Goal: Task Accomplishment & Management: Manage account settings

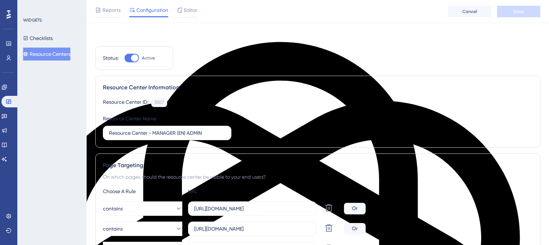
drag, startPoint x: 0, startPoint y: 0, endPoint x: 50, endPoint y: 57, distance: 75.7
click at [50, 57] on button "Resource Centers" at bounding box center [46, 54] width 47 height 13
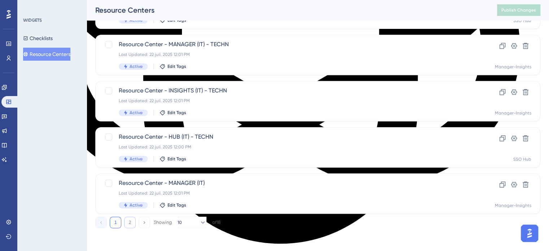
scroll to position [1466, 0]
click at [126, 220] on button "2" at bounding box center [130, 223] width 12 height 12
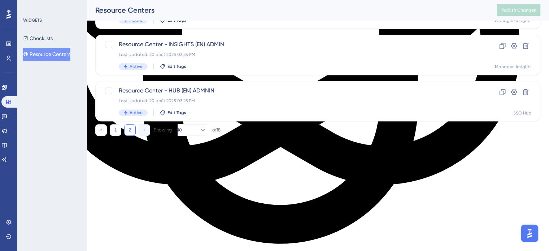
scroll to position [217, 0]
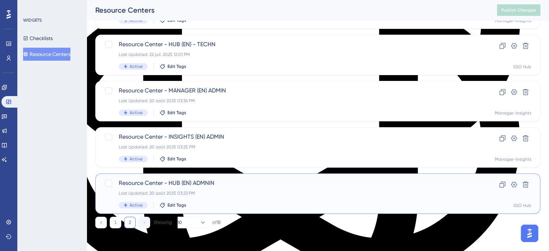
click at [153, 188] on div "Resource Center - HUB (EN) ADMNIN Last Updated: 20 août 2025 03:23 PM Active Ed…" at bounding box center [289, 194] width 340 height 30
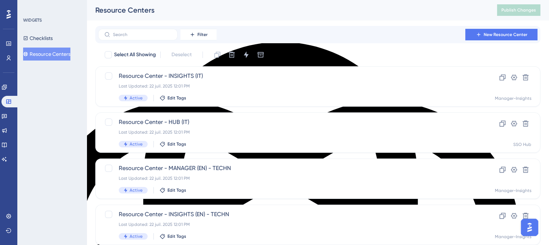
scroll to position [1471, 0]
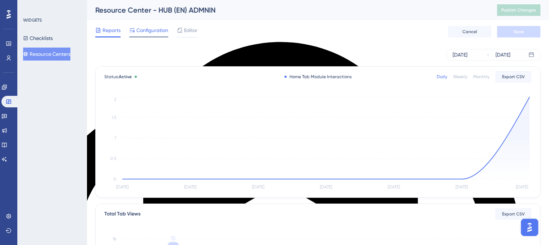
click at [152, 28] on span "Configuration" at bounding box center [152, 30] width 32 height 9
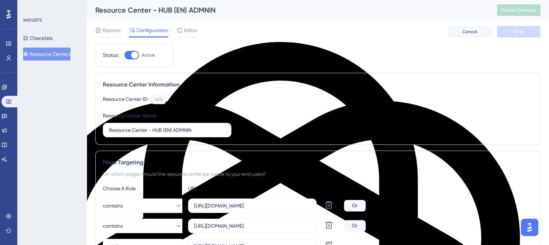
click at [134, 57] on div at bounding box center [134, 55] width 7 height 7
click at [125, 56] on input "Active" at bounding box center [124, 55] width 0 height 0
checkbox input "false"
click at [513, 27] on button "Save" at bounding box center [518, 32] width 43 height 12
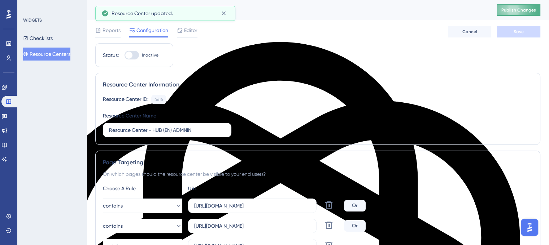
click at [515, 13] on span "Publish Changes" at bounding box center [518, 10] width 35 height 6
click at [53, 55] on button "Resource Centers" at bounding box center [46, 54] width 47 height 13
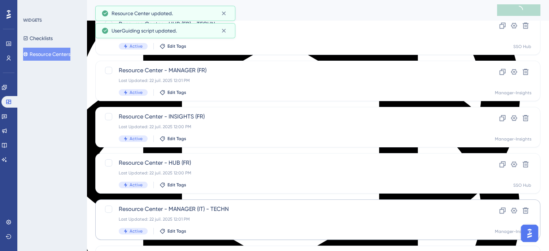
scroll to position [146, 0]
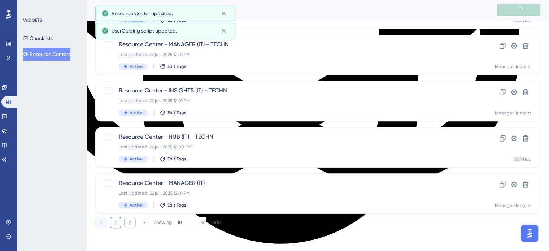
click at [125, 222] on button "2" at bounding box center [130, 223] width 12 height 12
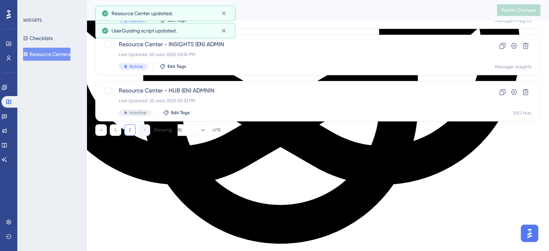
scroll to position [217, 0]
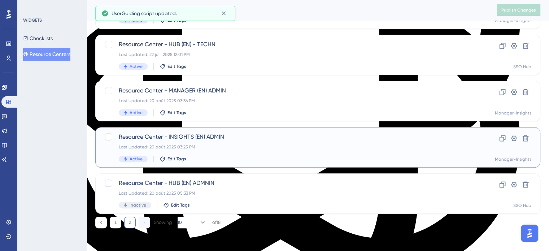
click at [159, 138] on span "Resource Center - INSIGHTS (EN) ADMIN" at bounding box center [289, 136] width 340 height 9
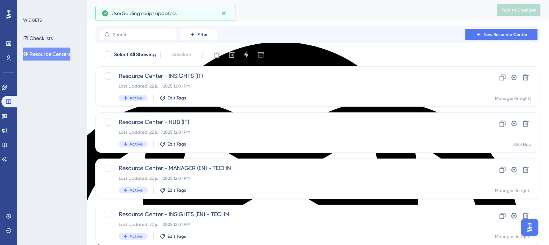
scroll to position [1471, 0]
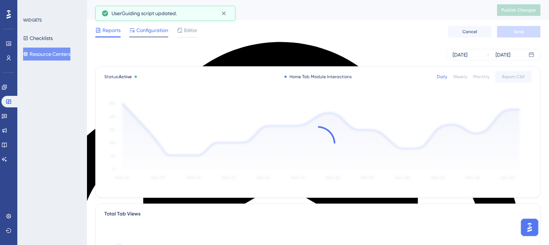
click at [152, 32] on span "Configuration" at bounding box center [152, 30] width 32 height 9
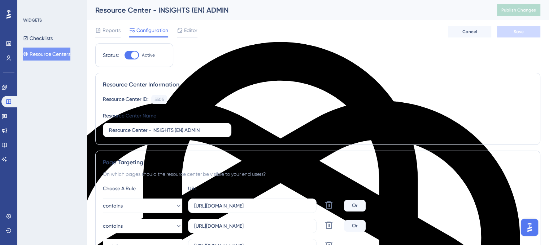
click at [136, 53] on div at bounding box center [134, 55] width 7 height 7
click at [125, 55] on input "Active" at bounding box center [124, 55] width 0 height 0
checkbox input "false"
click at [521, 30] on span "Save" at bounding box center [519, 32] width 10 height 6
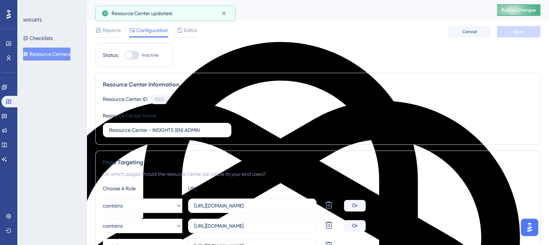
click at [518, 11] on span "Publish Changes" at bounding box center [518, 10] width 35 height 6
